Goal: Task Accomplishment & Management: Use online tool/utility

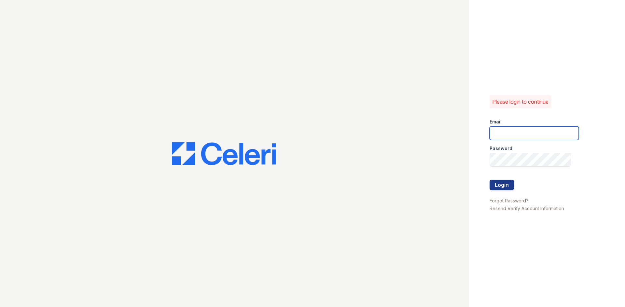
click at [502, 134] on input "email" at bounding box center [533, 134] width 89 height 14
type input "crosby.pm@cafmanagement.com"
click at [502, 187] on button "Login" at bounding box center [501, 185] width 24 height 10
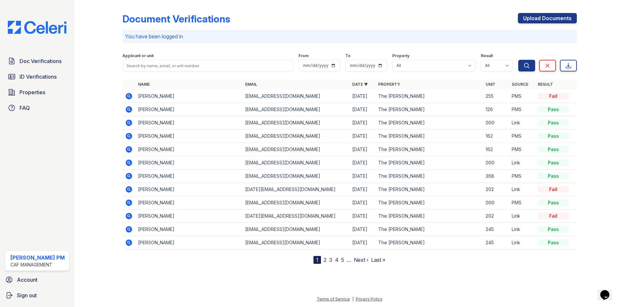
click at [128, 96] on icon at bounding box center [129, 96] width 2 height 2
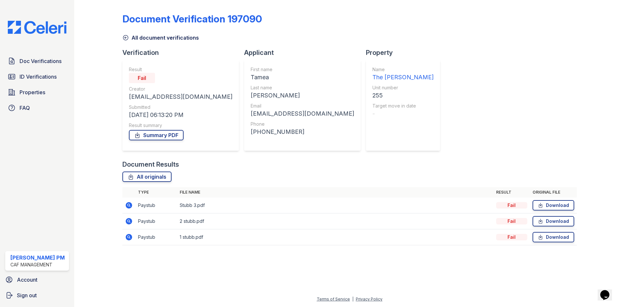
click at [128, 206] on icon at bounding box center [129, 206] width 8 height 8
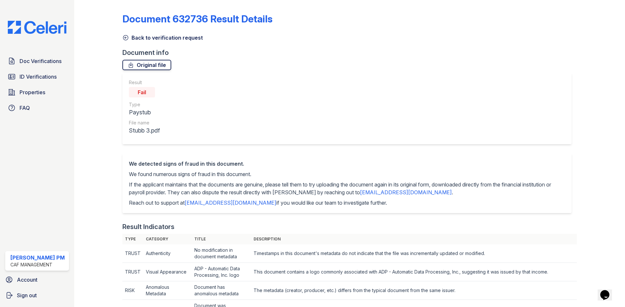
click at [161, 66] on link "Original file" at bounding box center [146, 65] width 49 height 10
click at [128, 39] on icon at bounding box center [125, 37] width 7 height 7
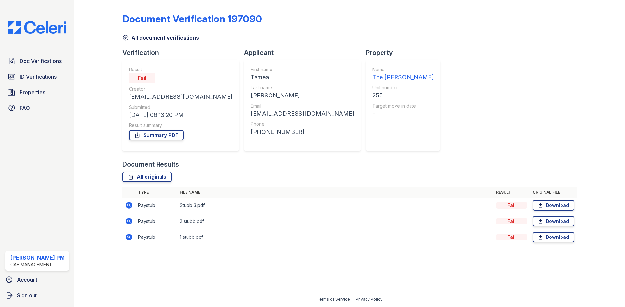
click at [128, 223] on icon at bounding box center [129, 221] width 7 height 7
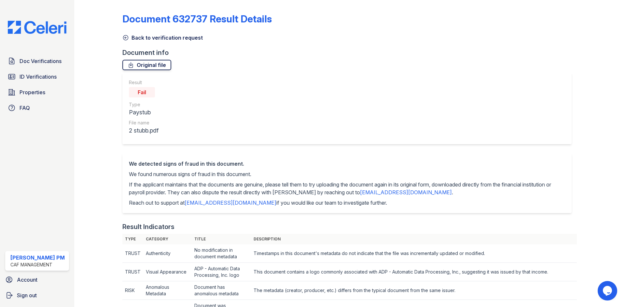
click at [152, 64] on link "Original file" at bounding box center [146, 65] width 49 height 10
click at [123, 39] on icon at bounding box center [125, 37] width 7 height 7
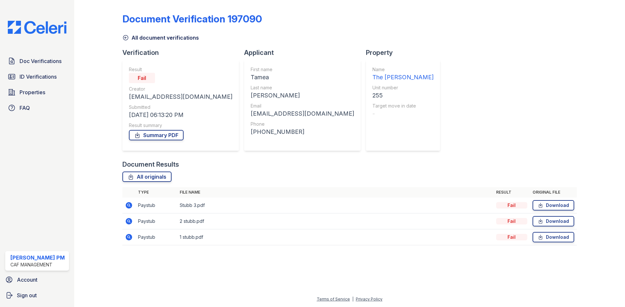
click at [123, 36] on icon at bounding box center [125, 37] width 7 height 7
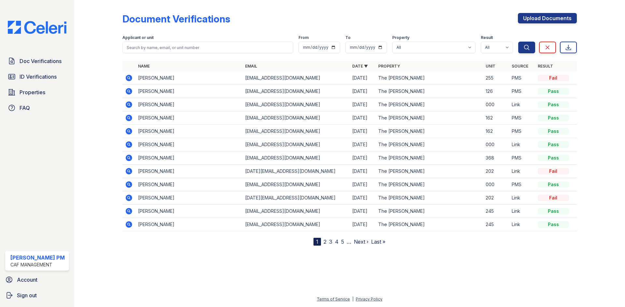
click at [128, 78] on icon at bounding box center [129, 78] width 2 height 2
click at [324, 242] on link "2" at bounding box center [324, 242] width 3 height 7
click at [329, 241] on link "1" at bounding box center [328, 242] width 2 height 7
click at [40, 93] on span "Properties" at bounding box center [33, 92] width 26 height 8
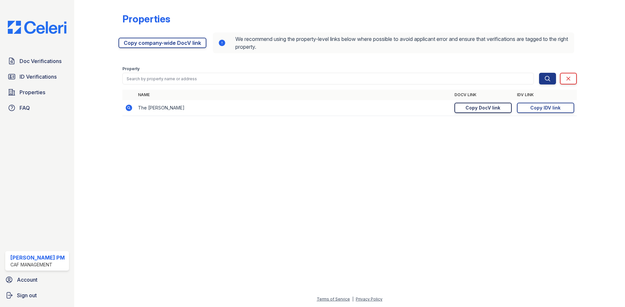
click at [492, 109] on div "Copy DocV link" at bounding box center [482, 108] width 35 height 7
